Goal: Navigation & Orientation: Find specific page/section

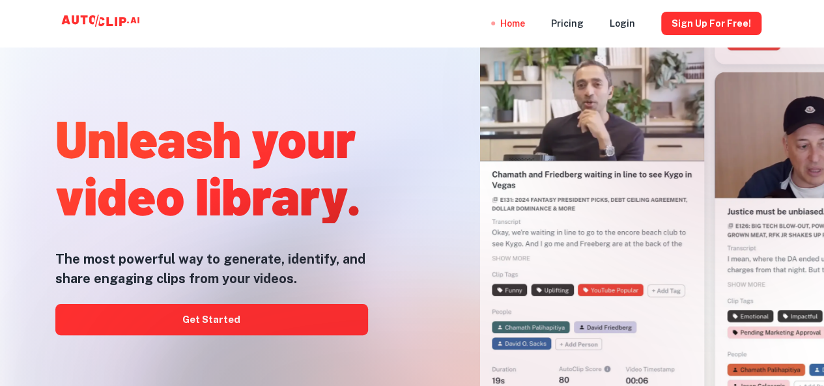
click at [216, 312] on div at bounding box center [412, 386] width 659 height 261
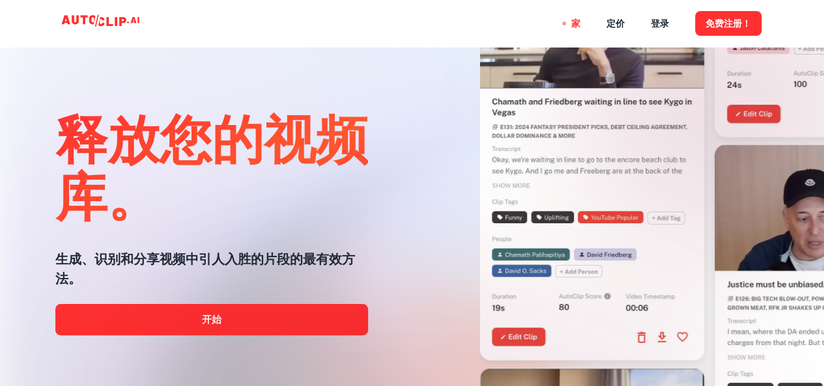
click at [220, 317] on div at bounding box center [412, 386] width 659 height 261
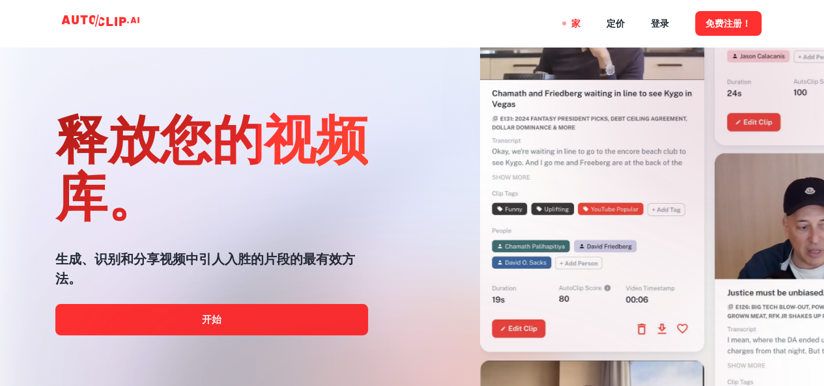
click at [235, 314] on div at bounding box center [412, 386] width 659 height 261
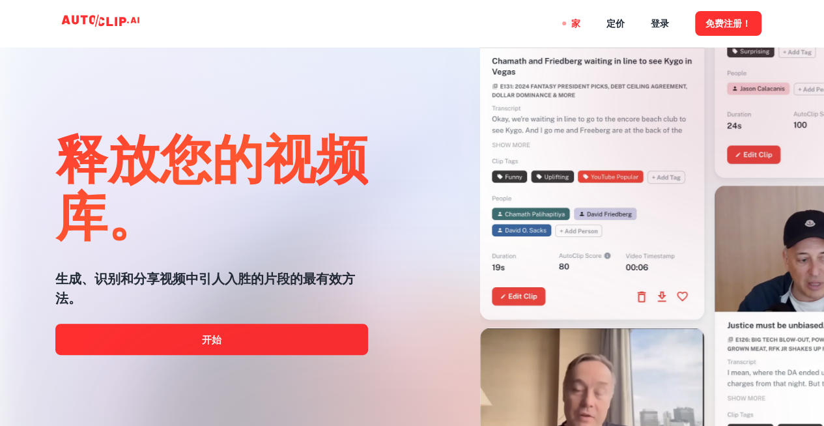
click at [276, 349] on div at bounding box center [412, 426] width 659 height 261
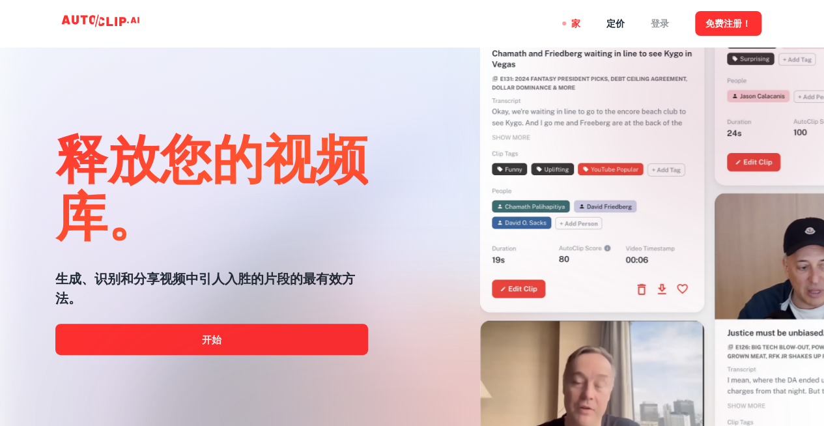
click at [653, 21] on font "登录" at bounding box center [660, 24] width 18 height 10
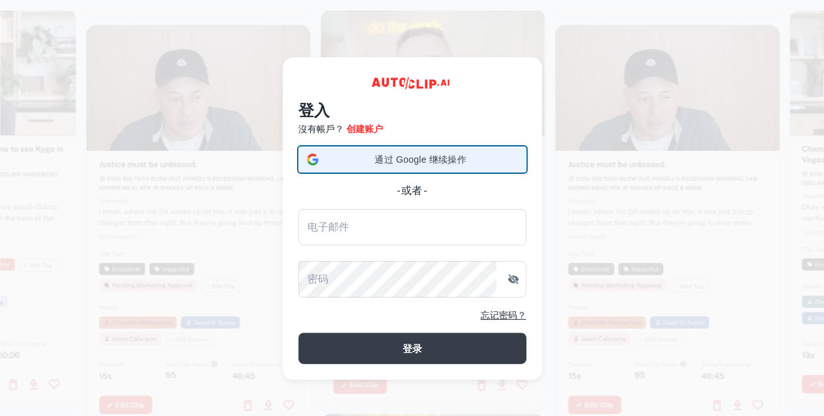
click at [442, 153] on div "通过 Google 继续操作 通过 Google 继续操作。在新标签页中打开" at bounding box center [412, 159] width 211 height 25
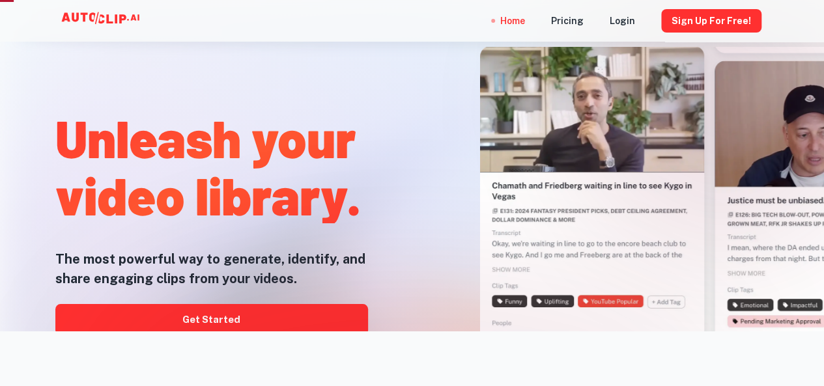
scroll to position [65, 0]
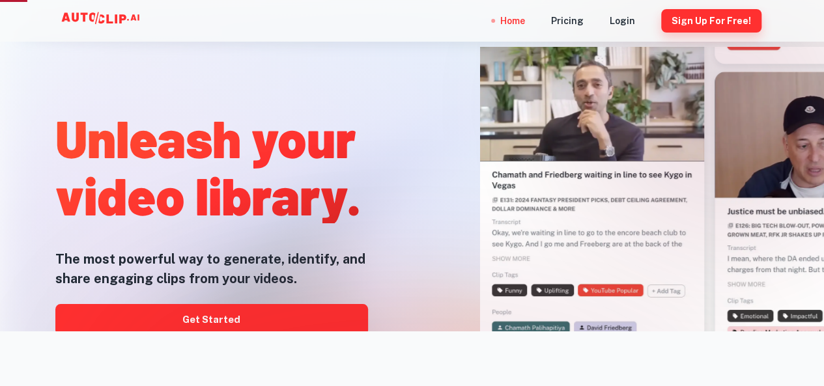
click at [711, 25] on button "Sign Up for free!" at bounding box center [711, 20] width 100 height 23
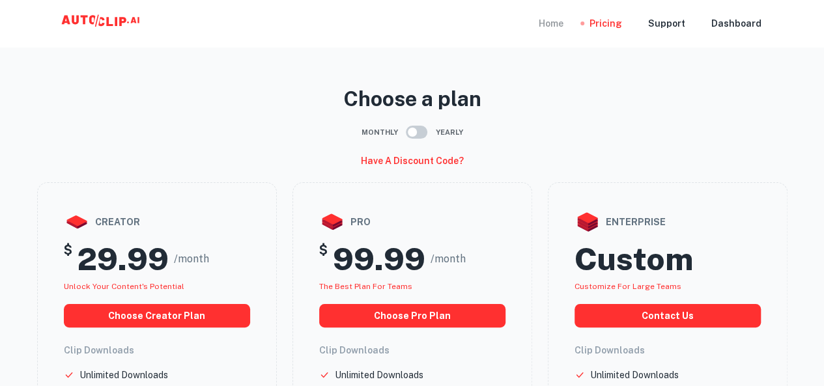
click at [553, 27] on div "Home" at bounding box center [551, 23] width 25 height 47
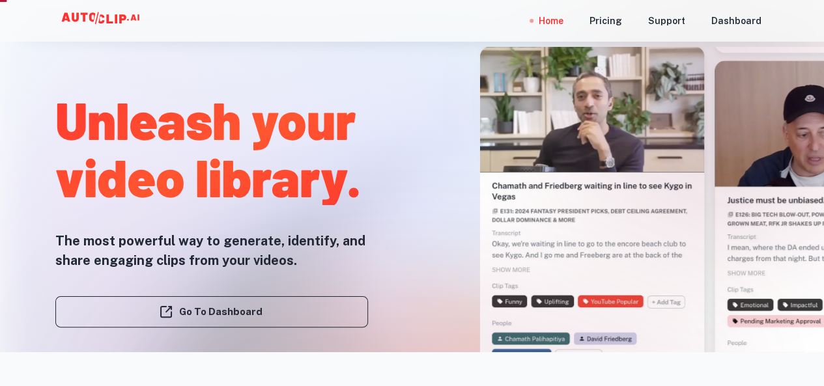
scroll to position [65, 0]
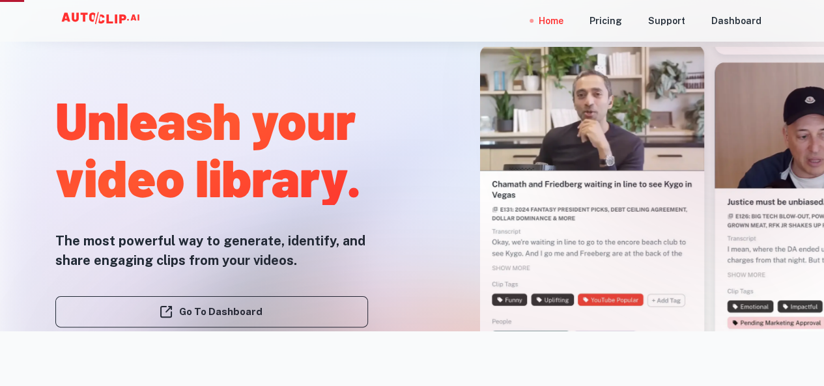
click at [255, 312] on div at bounding box center [412, 386] width 659 height 261
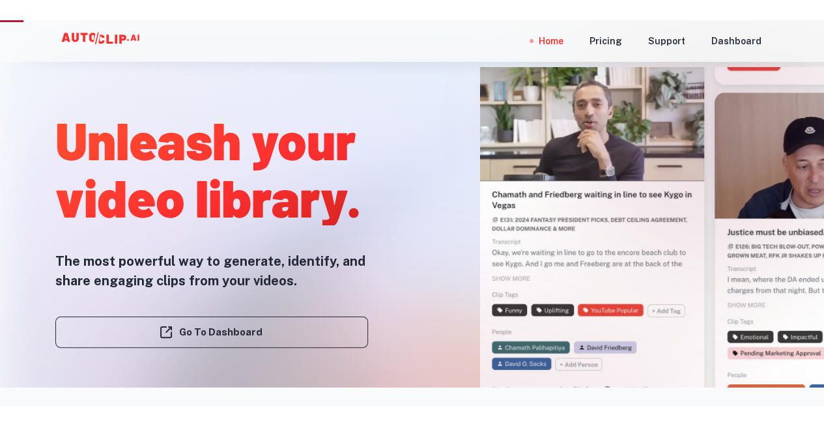
scroll to position [0, 0]
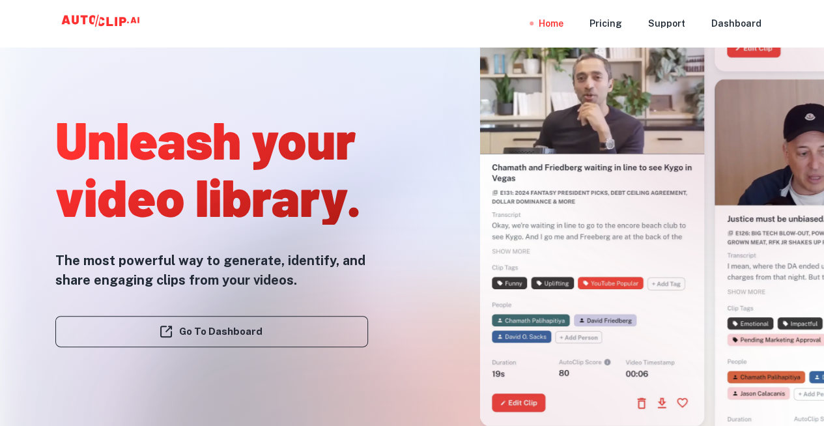
click at [257, 328] on div at bounding box center [412, 426] width 659 height 261
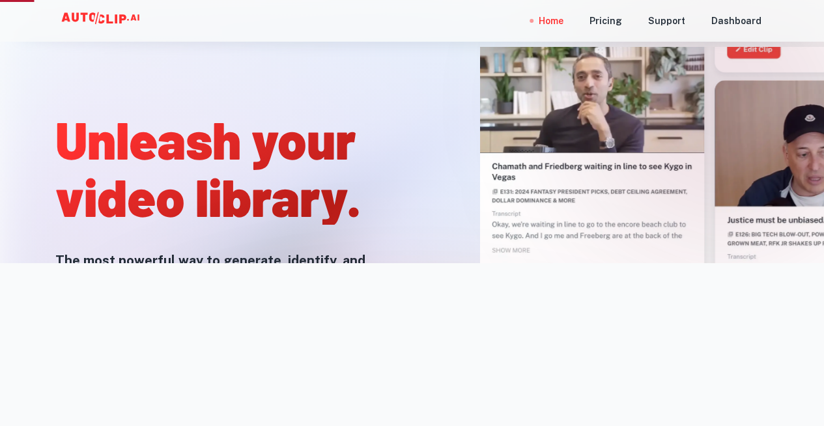
scroll to position [130, 0]
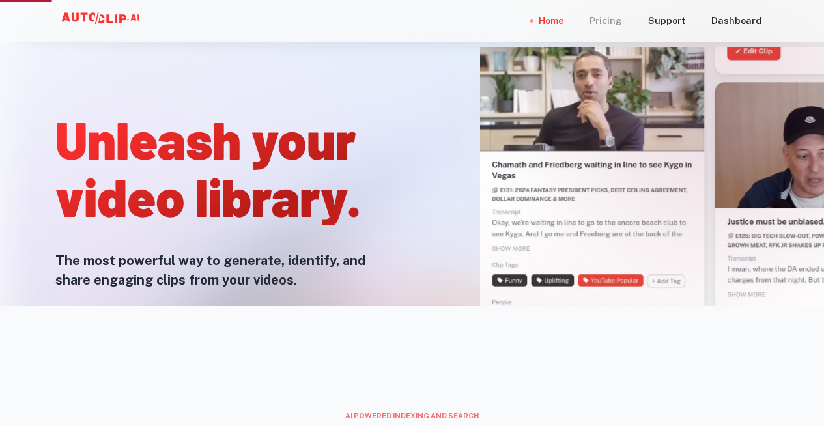
click at [610, 17] on div "Pricing" at bounding box center [606, 21] width 33 height 42
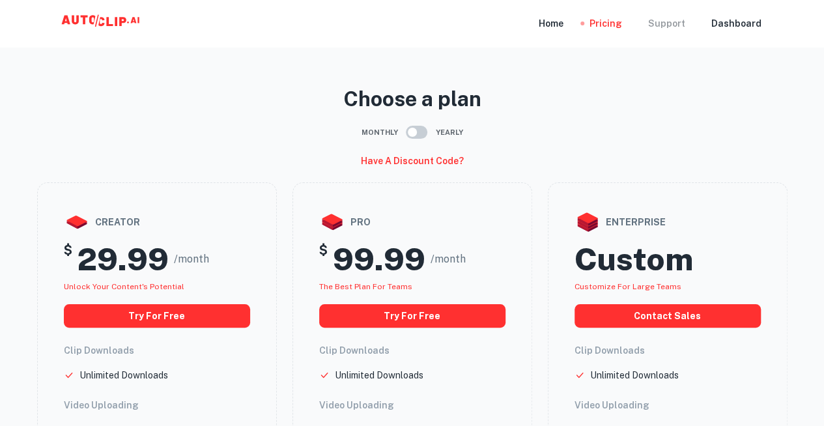
click at [677, 18] on div "Support" at bounding box center [666, 23] width 37 height 47
